Goal: Navigation & Orientation: Understand site structure

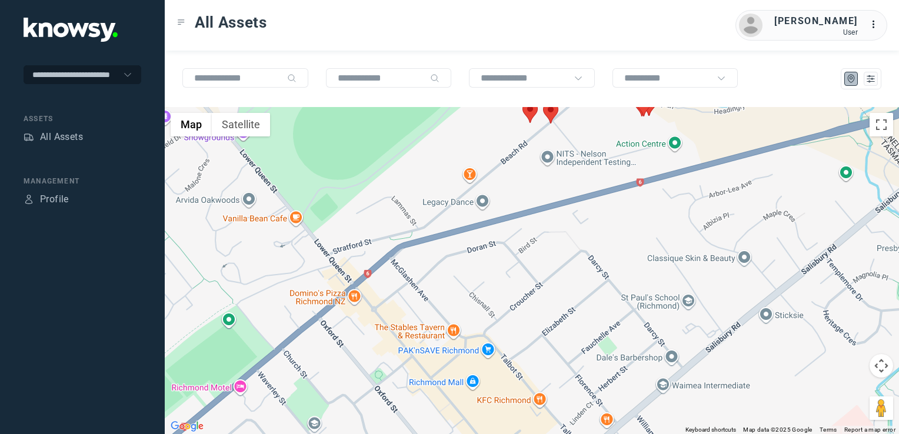
drag, startPoint x: 581, startPoint y: 218, endPoint x: 581, endPoint y: 225, distance: 7.1
click at [581, 225] on div at bounding box center [532, 270] width 734 height 327
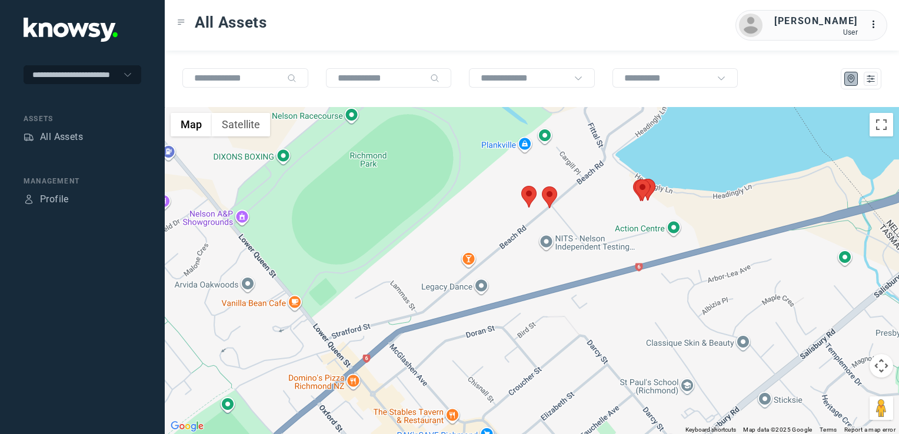
click at [552, 196] on img at bounding box center [549, 197] width 15 height 22
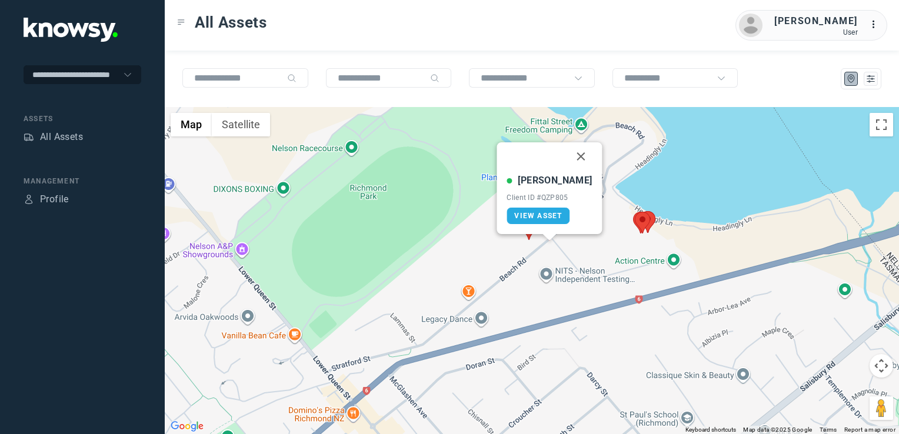
drag, startPoint x: 569, startPoint y: 159, endPoint x: 573, endPoint y: 166, distance: 8.2
click at [569, 159] on button "Close" at bounding box center [581, 156] width 28 height 28
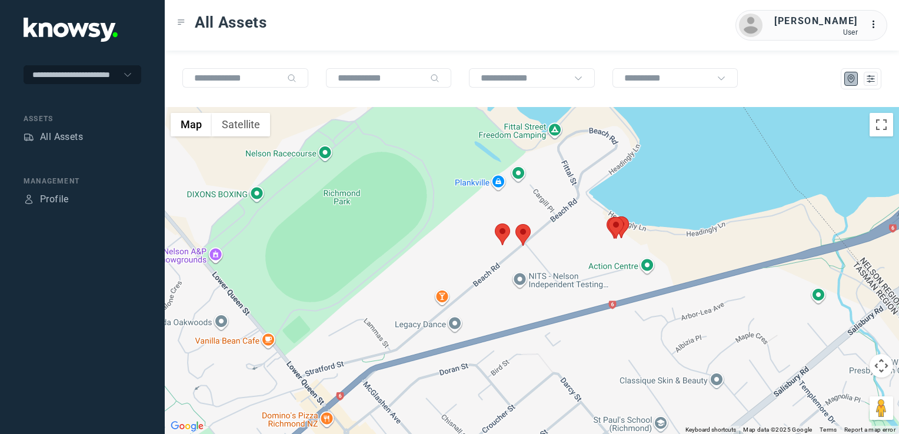
drag, startPoint x: 715, startPoint y: 251, endPoint x: 679, endPoint y: 263, distance: 37.4
click at [685, 261] on div "To navigate, press the arrow keys." at bounding box center [532, 270] width 734 height 327
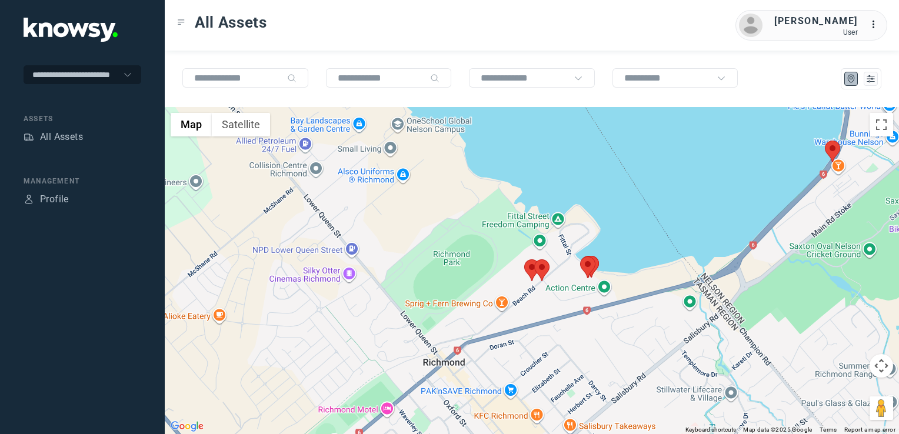
drag, startPoint x: 795, startPoint y: 297, endPoint x: 767, endPoint y: 313, distance: 32.7
click at [772, 311] on div at bounding box center [532, 270] width 734 height 327
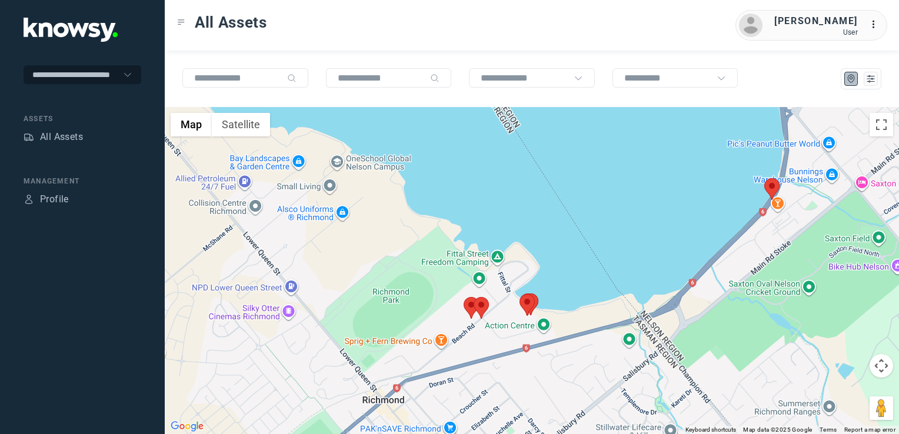
click at [770, 191] on img at bounding box center [771, 189] width 15 height 22
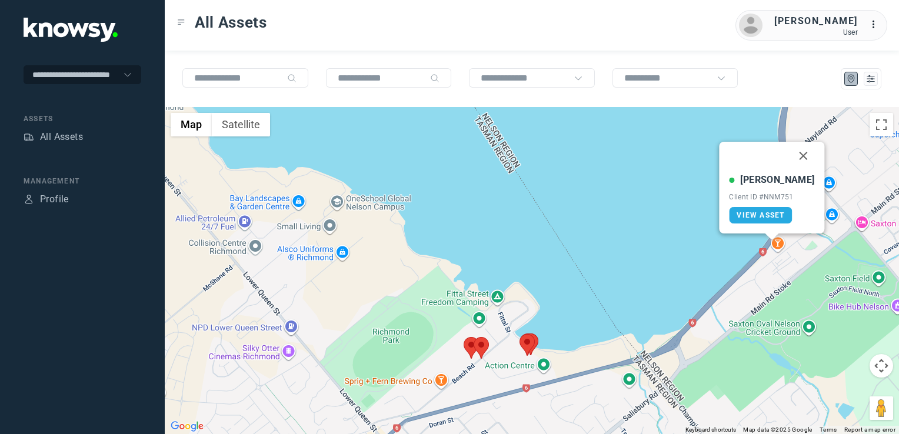
drag, startPoint x: 789, startPoint y: 154, endPoint x: 819, endPoint y: 194, distance: 50.0
click at [791, 154] on button "Close" at bounding box center [803, 156] width 28 height 28
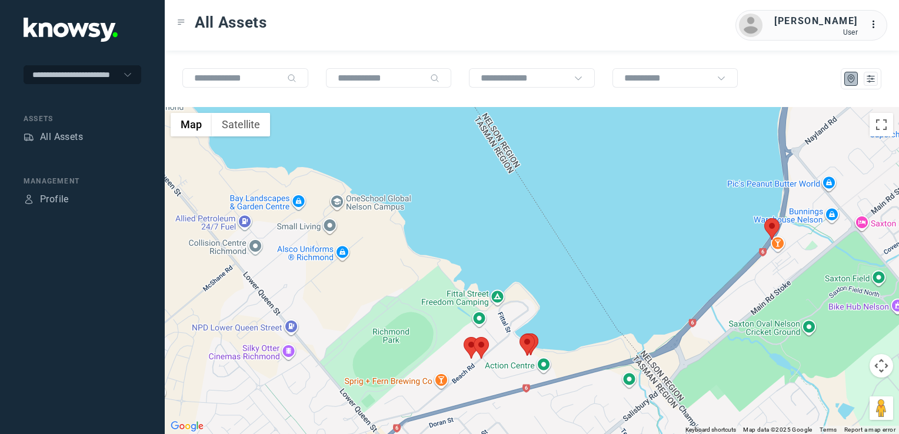
drag, startPoint x: 851, startPoint y: 271, endPoint x: 633, endPoint y: 396, distance: 251.1
click at [664, 379] on div "To navigate, press the arrow keys." at bounding box center [532, 270] width 734 height 327
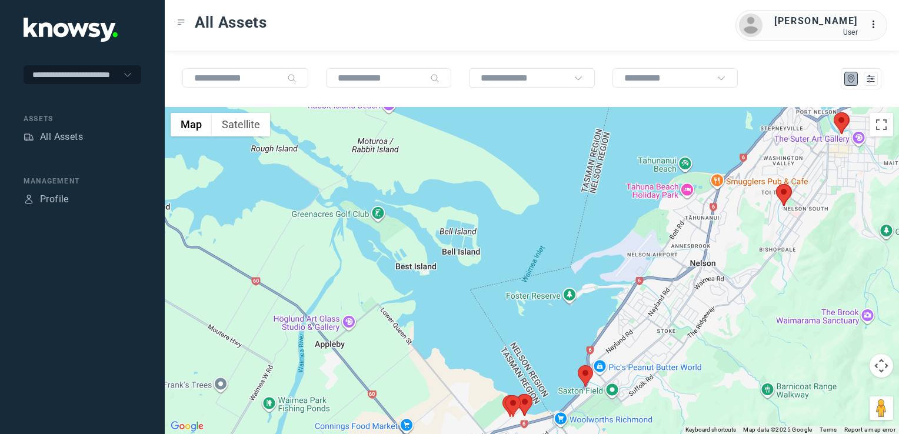
drag, startPoint x: 753, startPoint y: 315, endPoint x: 706, endPoint y: 352, distance: 60.3
click at [708, 351] on div at bounding box center [532, 270] width 734 height 327
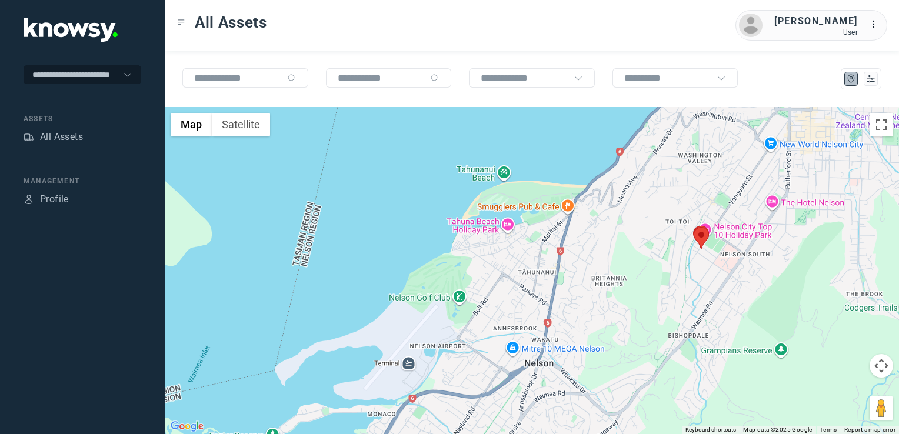
drag, startPoint x: 724, startPoint y: 265, endPoint x: 696, endPoint y: 351, distance: 90.4
click at [704, 332] on div at bounding box center [532, 270] width 734 height 327
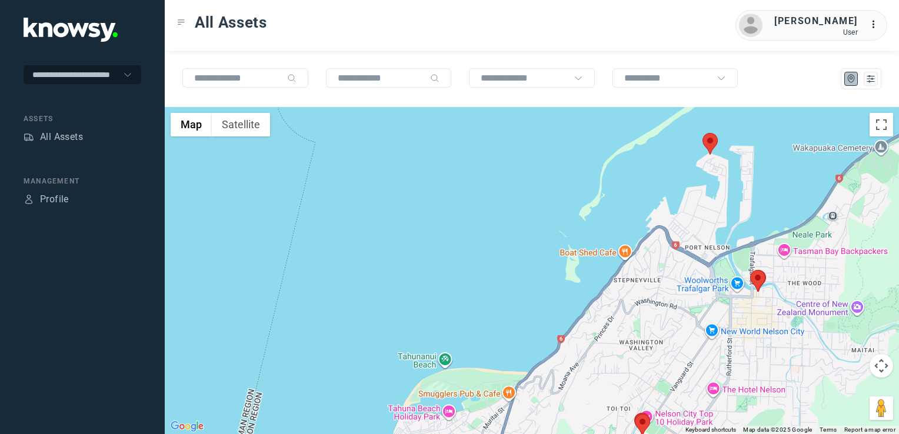
click at [761, 279] on img at bounding box center [757, 281] width 15 height 22
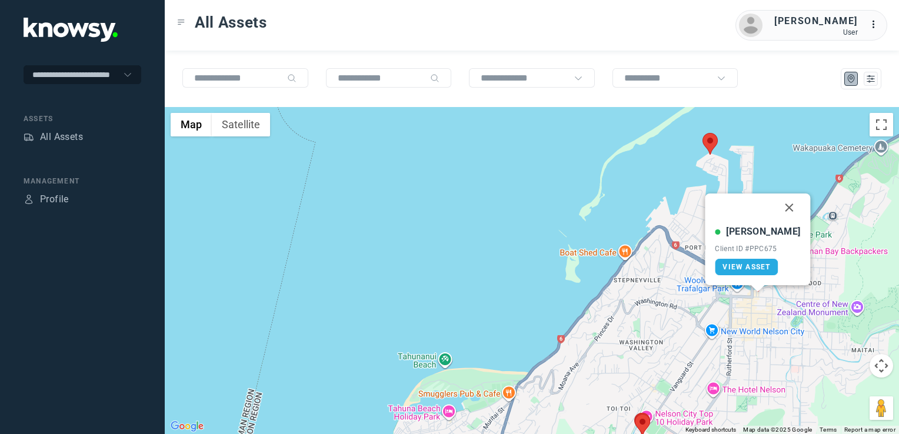
click at [778, 205] on button "Close" at bounding box center [789, 208] width 28 height 28
